Goal: Information Seeking & Learning: Understand process/instructions

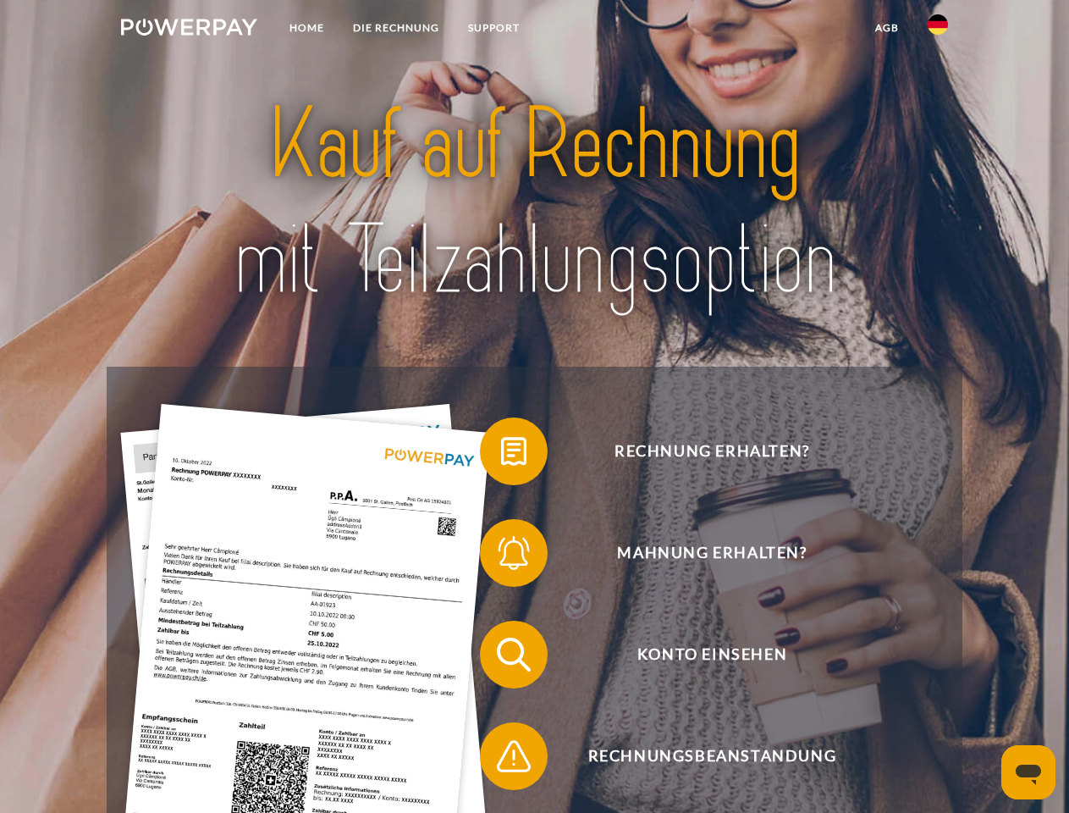
click at [189, 30] on img at bounding box center [189, 27] width 136 height 17
click at [938, 30] on img at bounding box center [938, 24] width 20 height 20
click at [887, 28] on link "agb" at bounding box center [887, 28] width 53 height 30
click at [501, 455] on span at bounding box center [488, 451] width 85 height 85
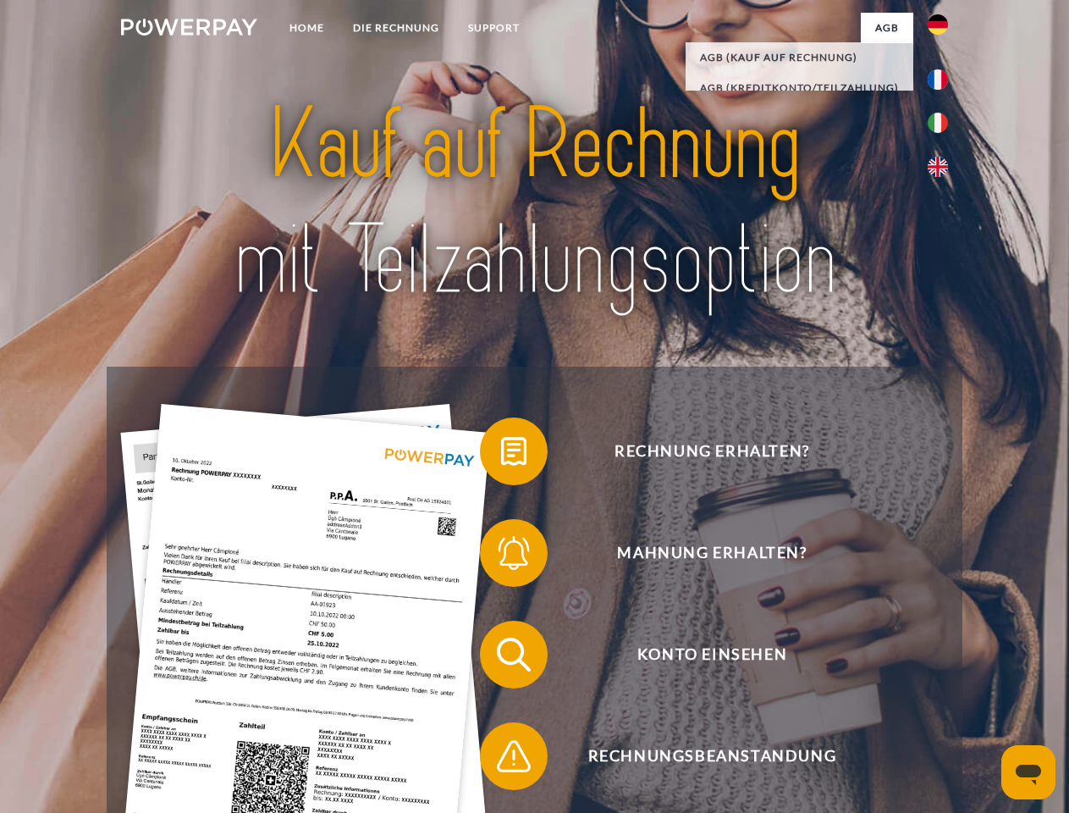
click at [501, 556] on span at bounding box center [488, 553] width 85 height 85
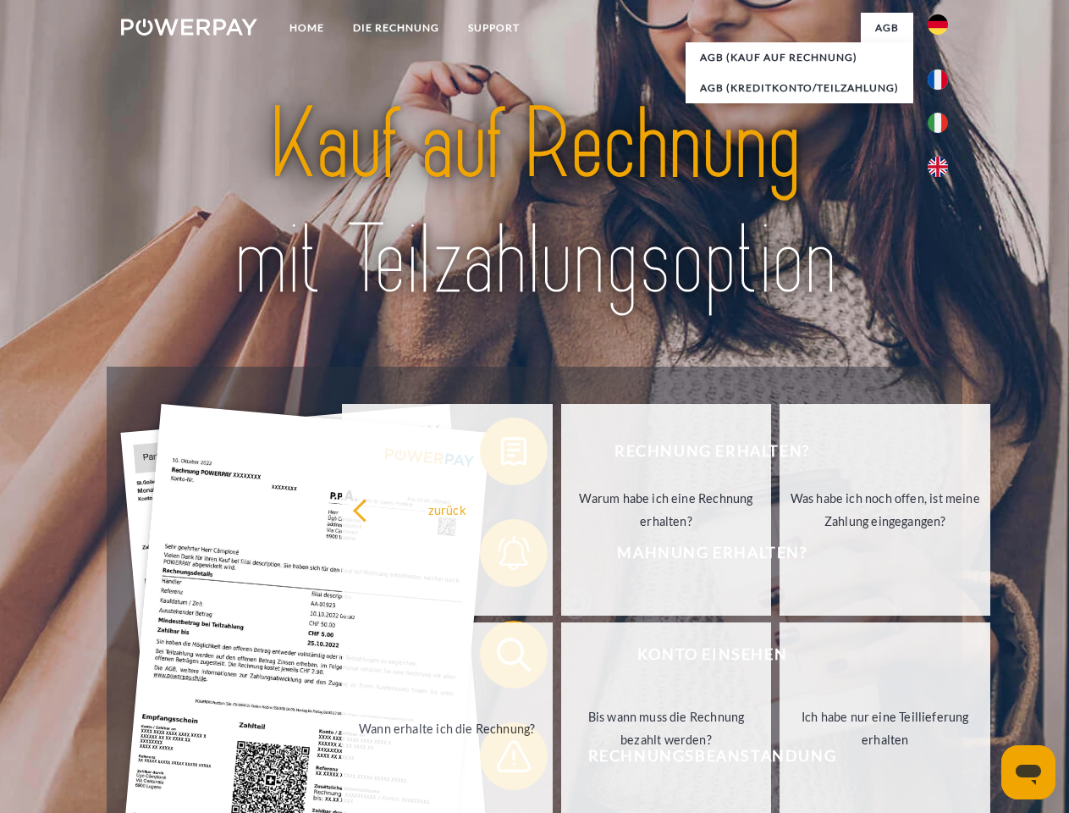
click at [561, 658] on link "Bis wann muss die Rechnung bezahlt werden?" at bounding box center [666, 728] width 211 height 212
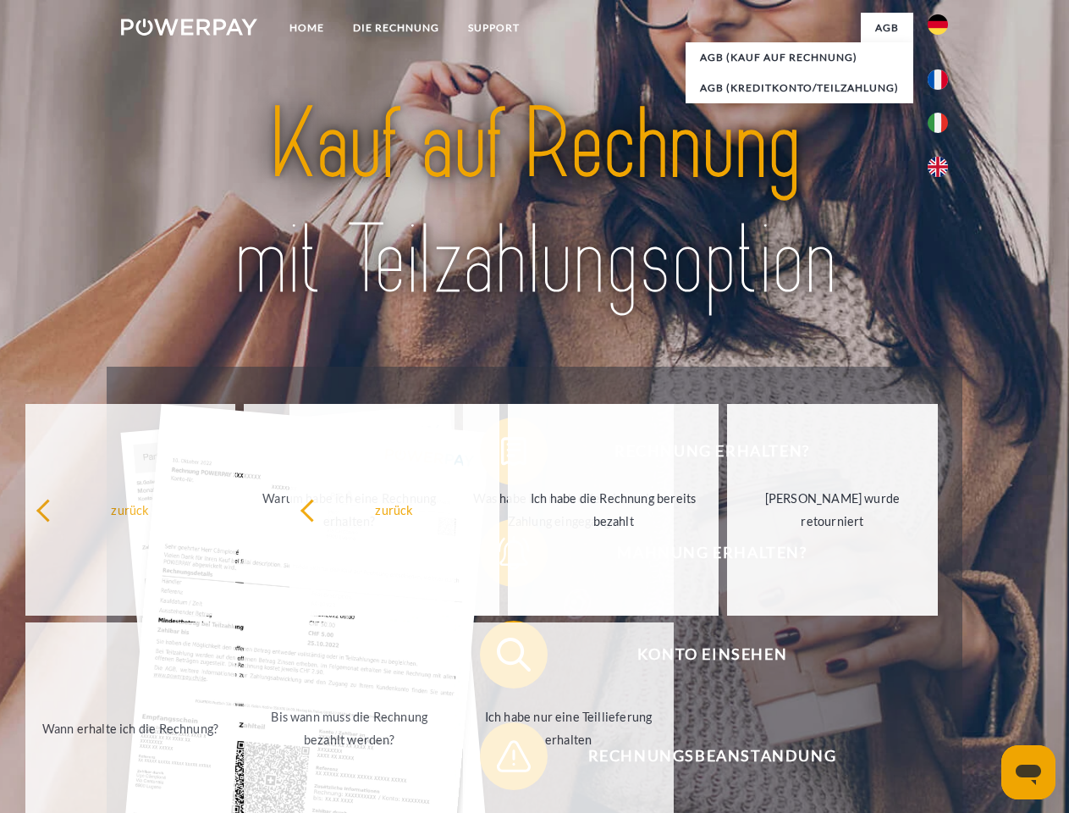
click at [501, 760] on span at bounding box center [488, 756] width 85 height 85
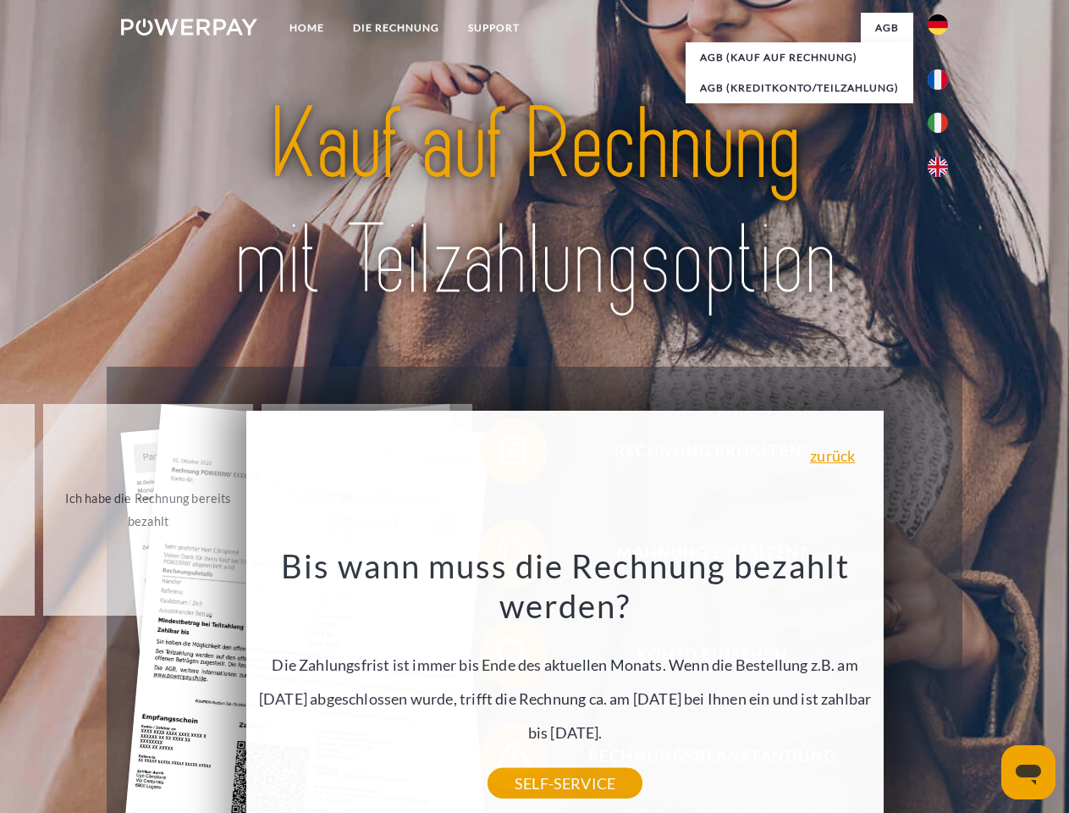
click at [1029, 772] on icon "Messaging-Fenster öffnen" at bounding box center [1028, 775] width 25 height 20
